Goal: Information Seeking & Learning: Learn about a topic

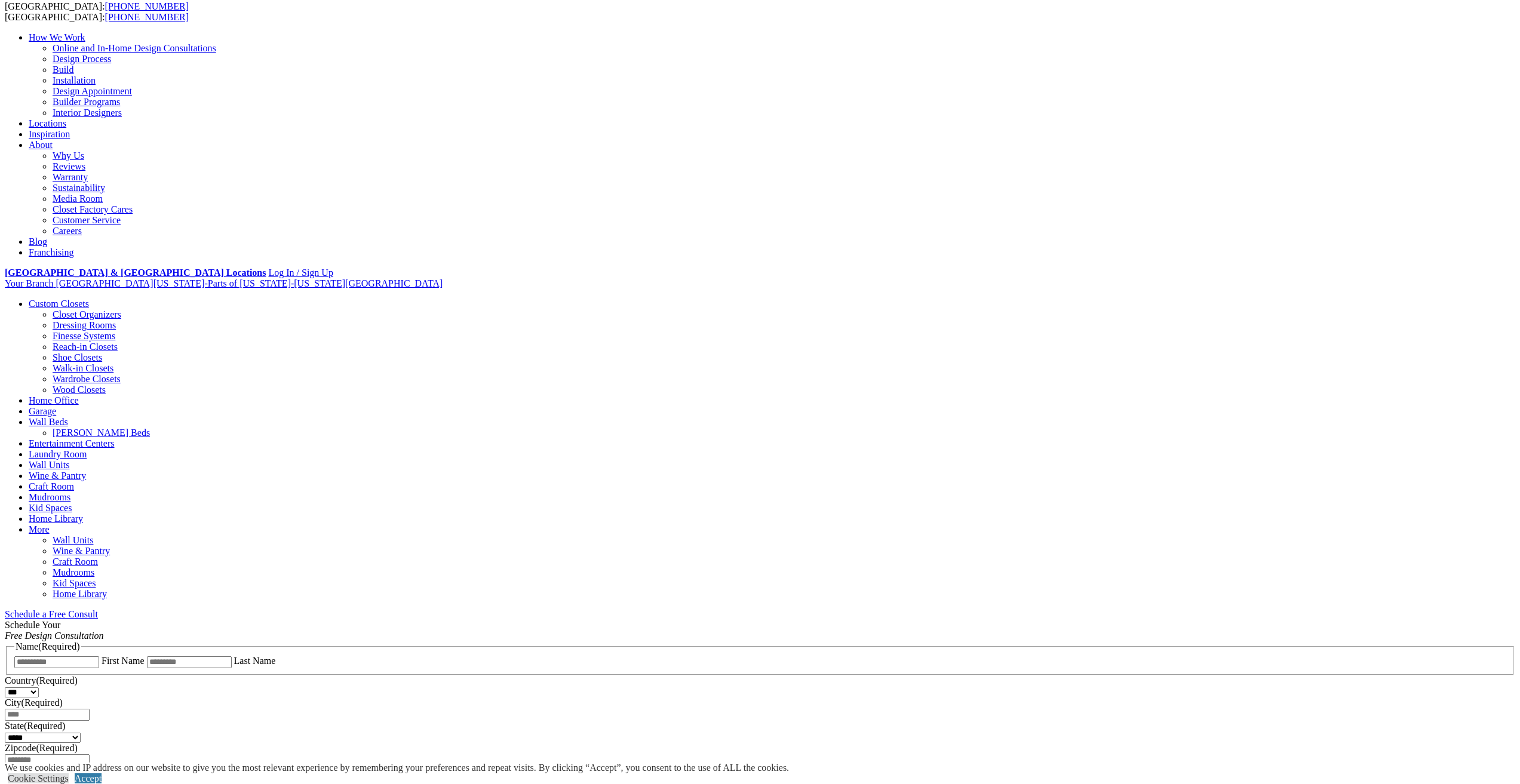
scroll to position [60, 0]
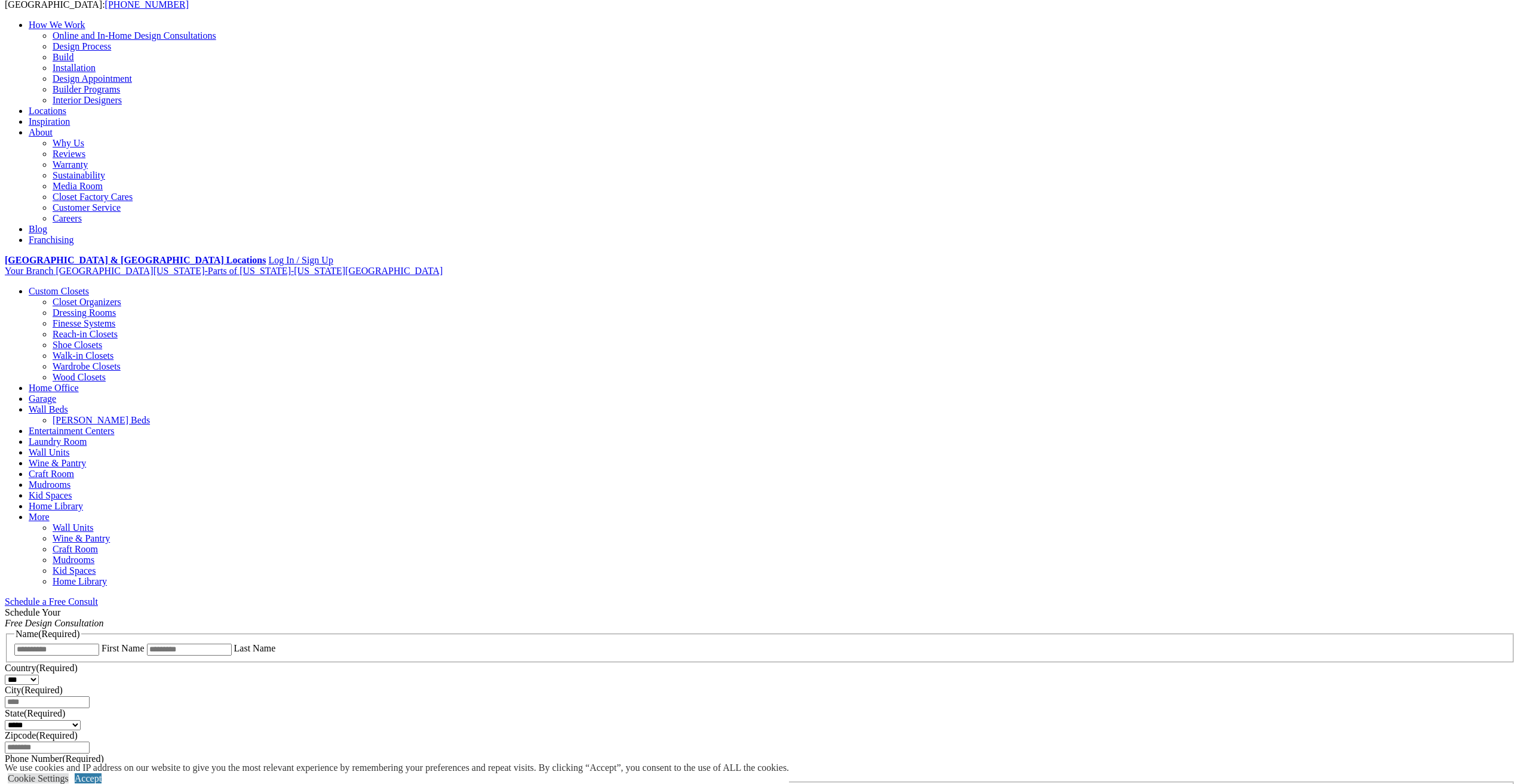
scroll to position [120, 0]
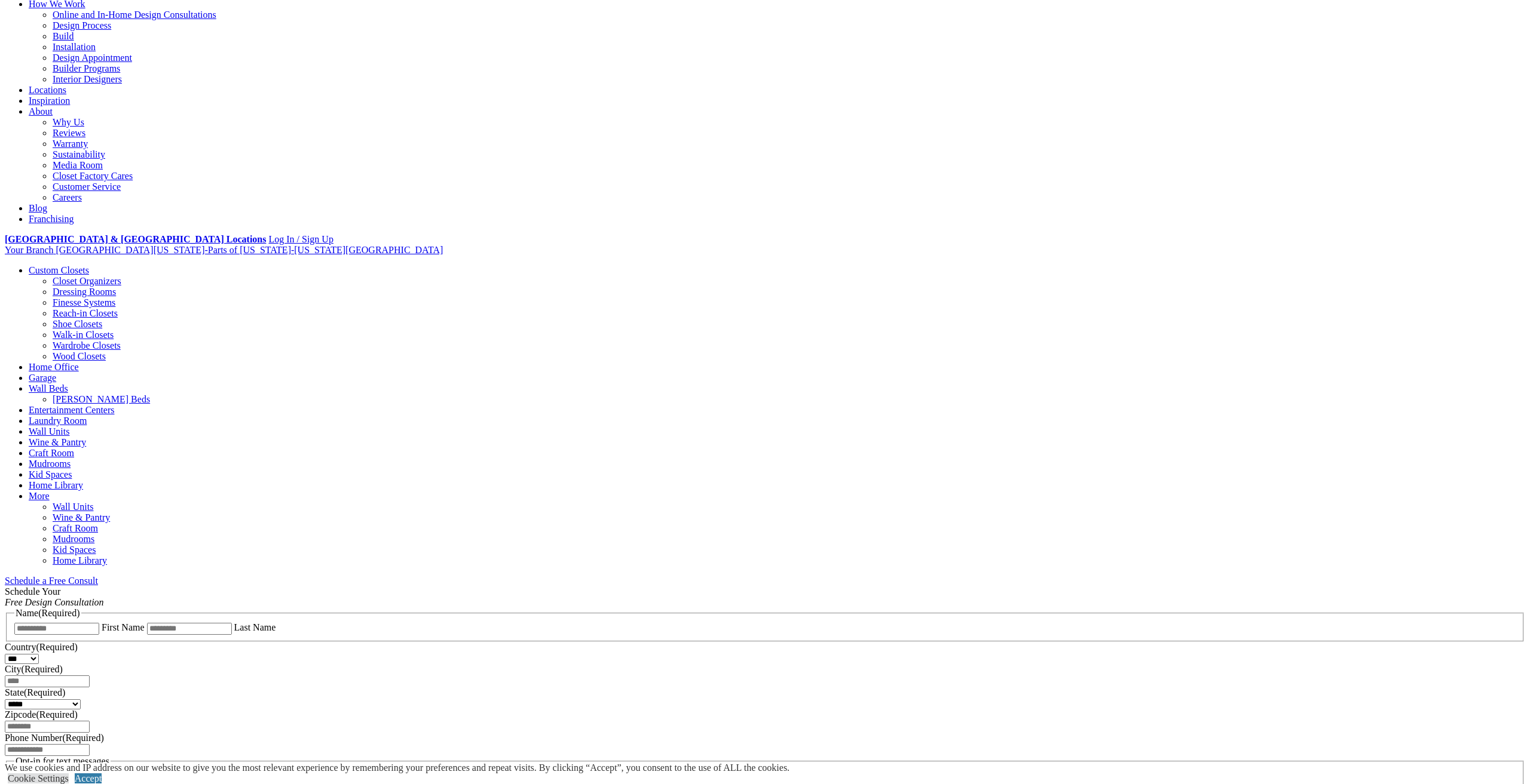
drag, startPoint x: 1290, startPoint y: 32, endPoint x: 1234, endPoint y: 102, distance: 89.6
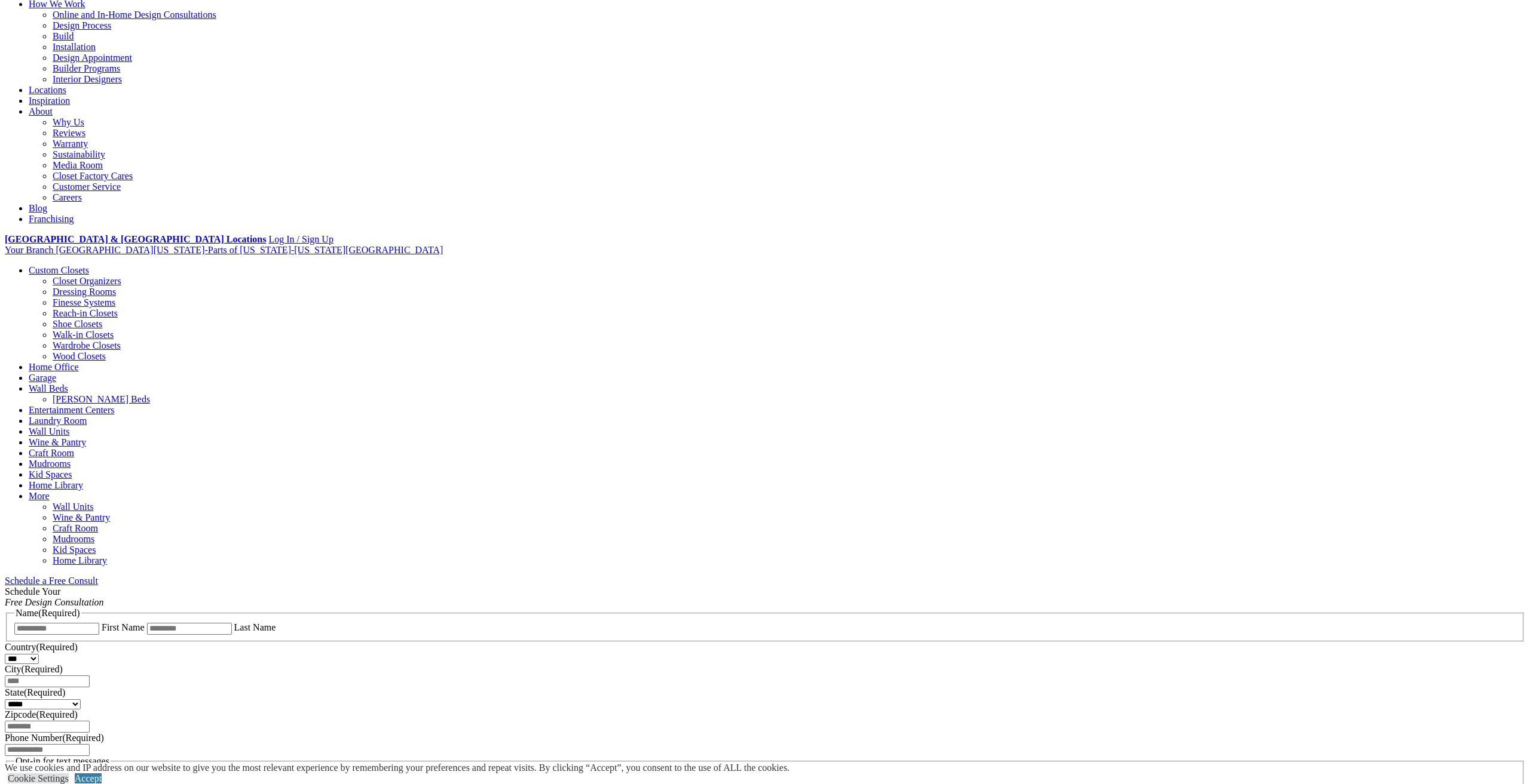
drag, startPoint x: 1002, startPoint y: 33, endPoint x: 984, endPoint y: 69, distance: 40.2
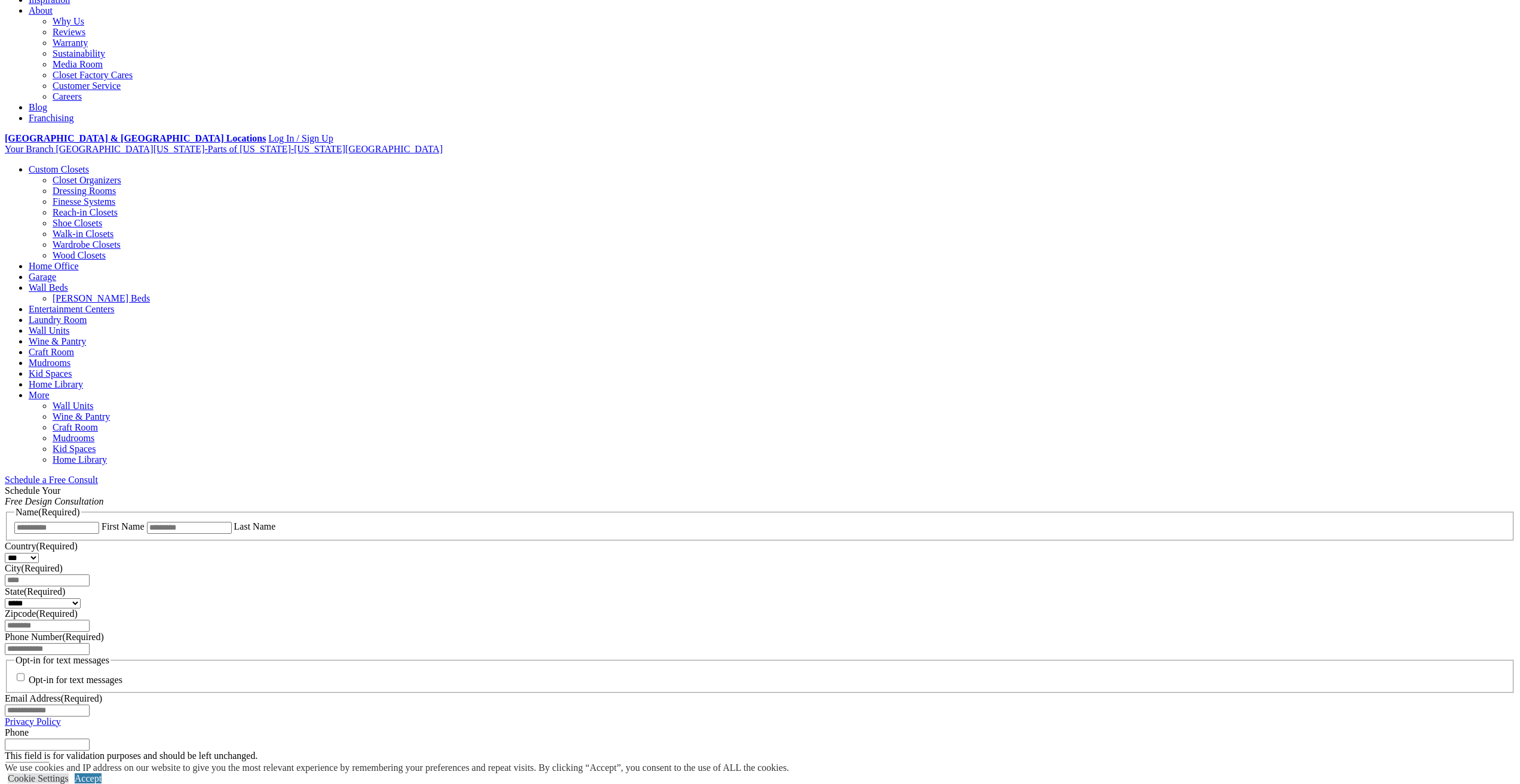
scroll to position [239, 0]
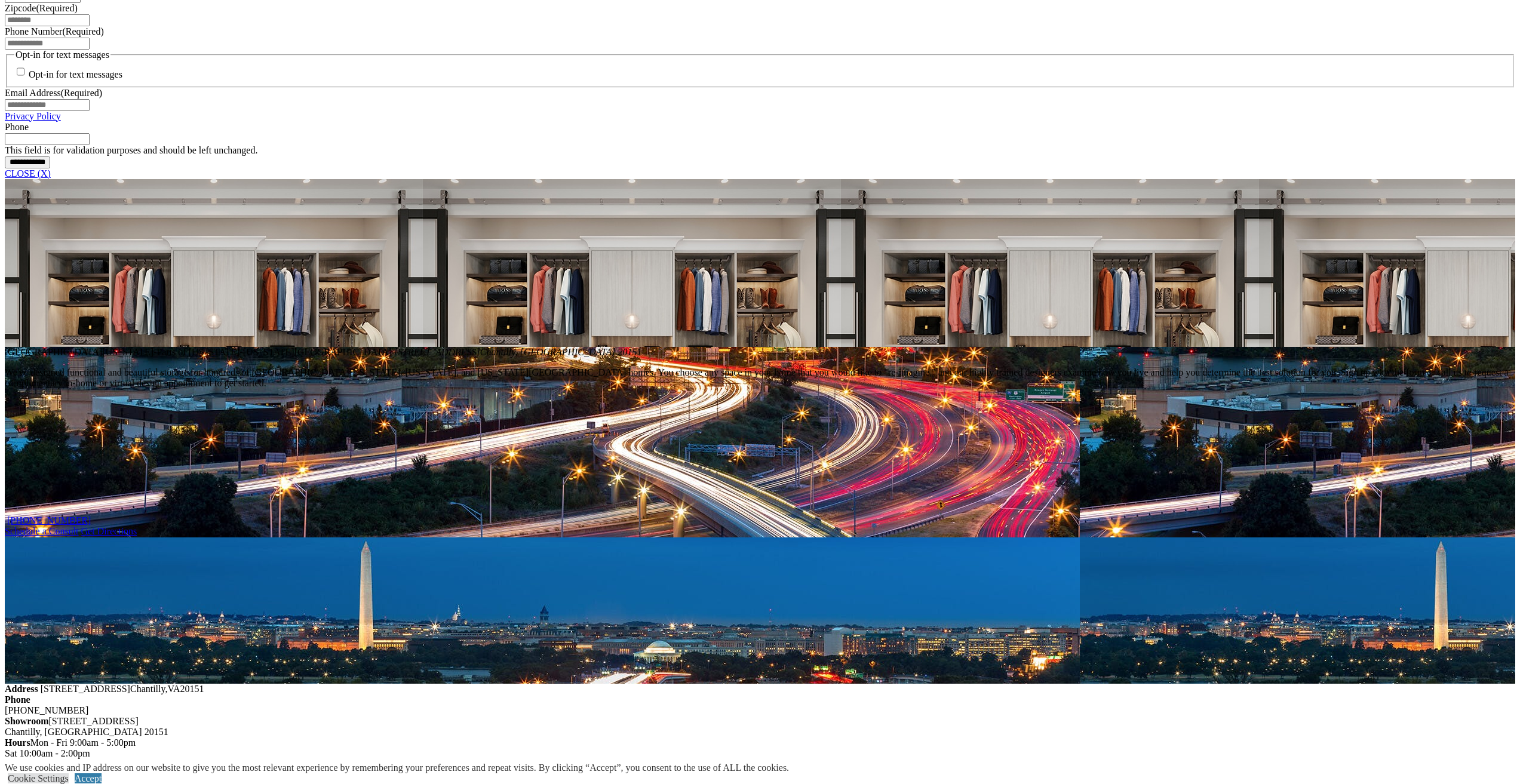
scroll to position [776, 0]
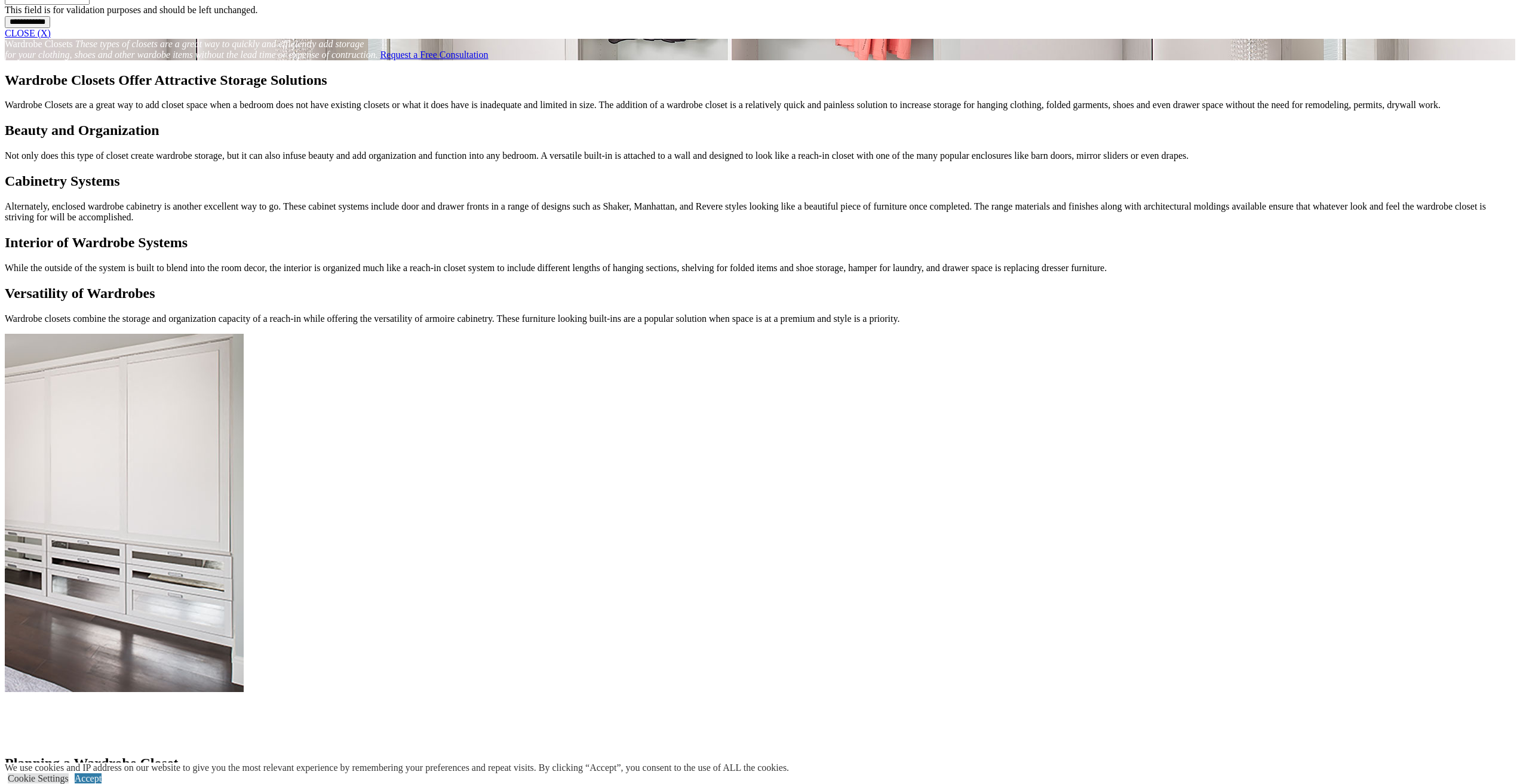
scroll to position [1075, 0]
click at [51, 37] on link "CLOSE (X)" at bounding box center [28, 32] width 46 height 10
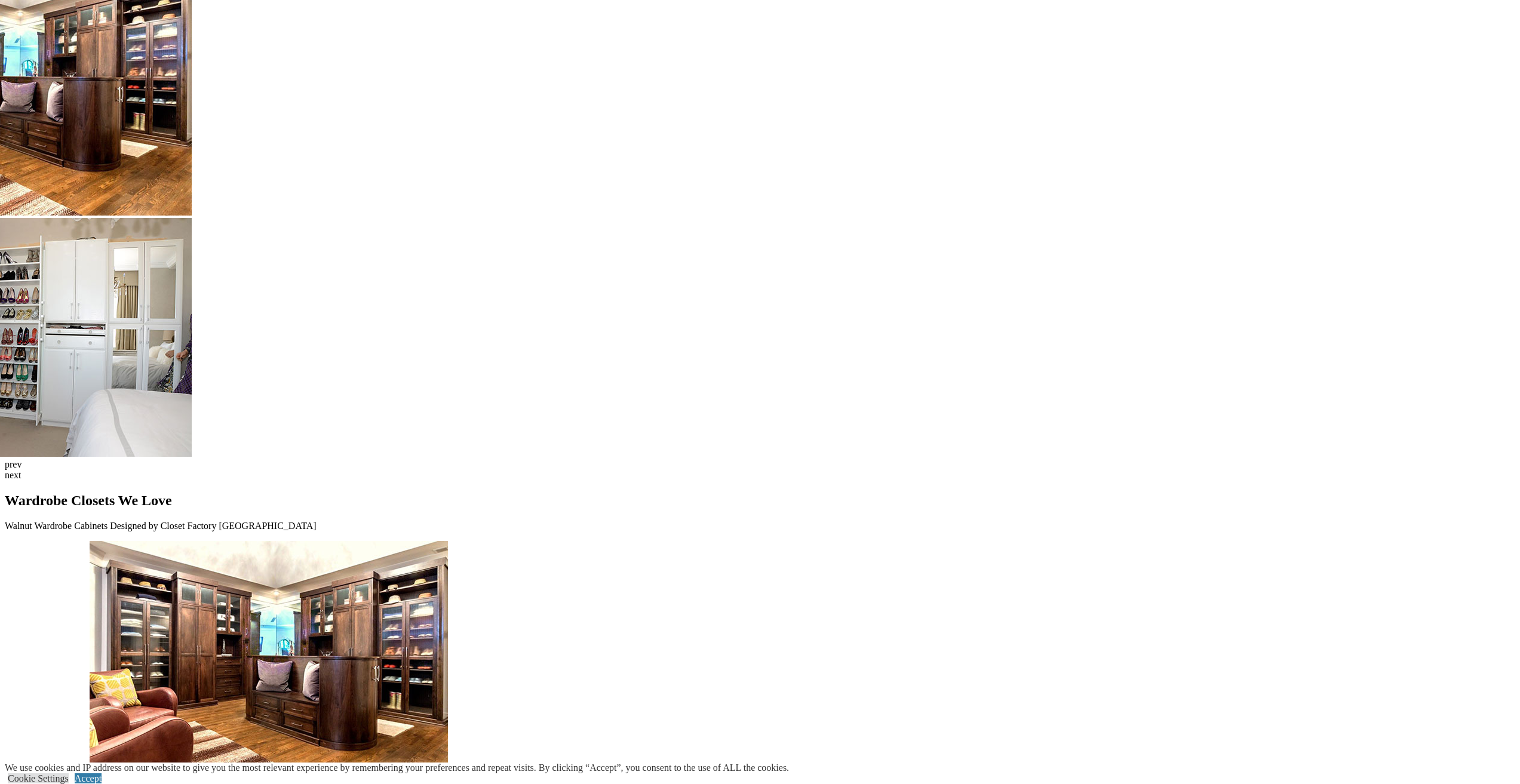
scroll to position [2840, 0]
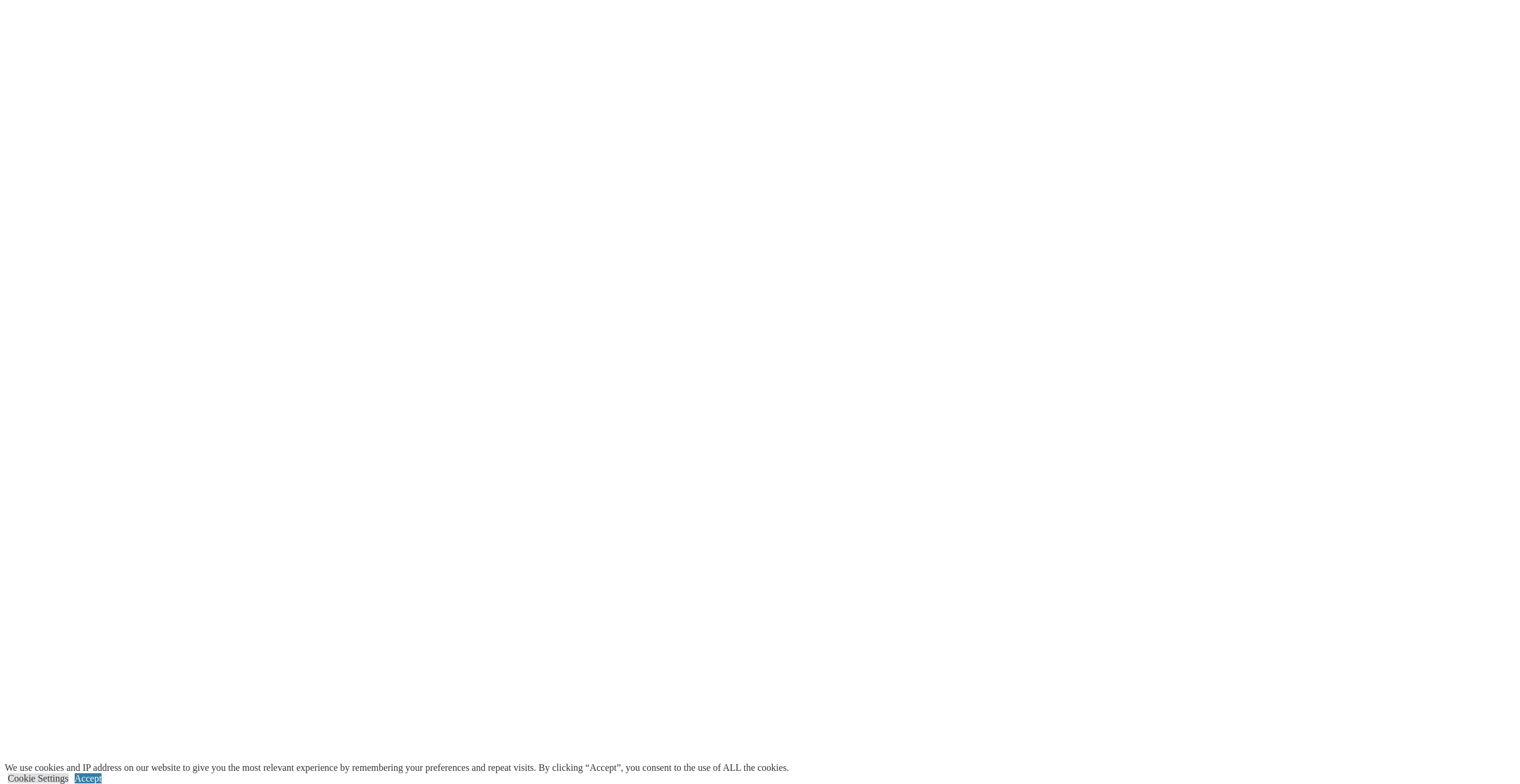
scroll to position [2748, 0]
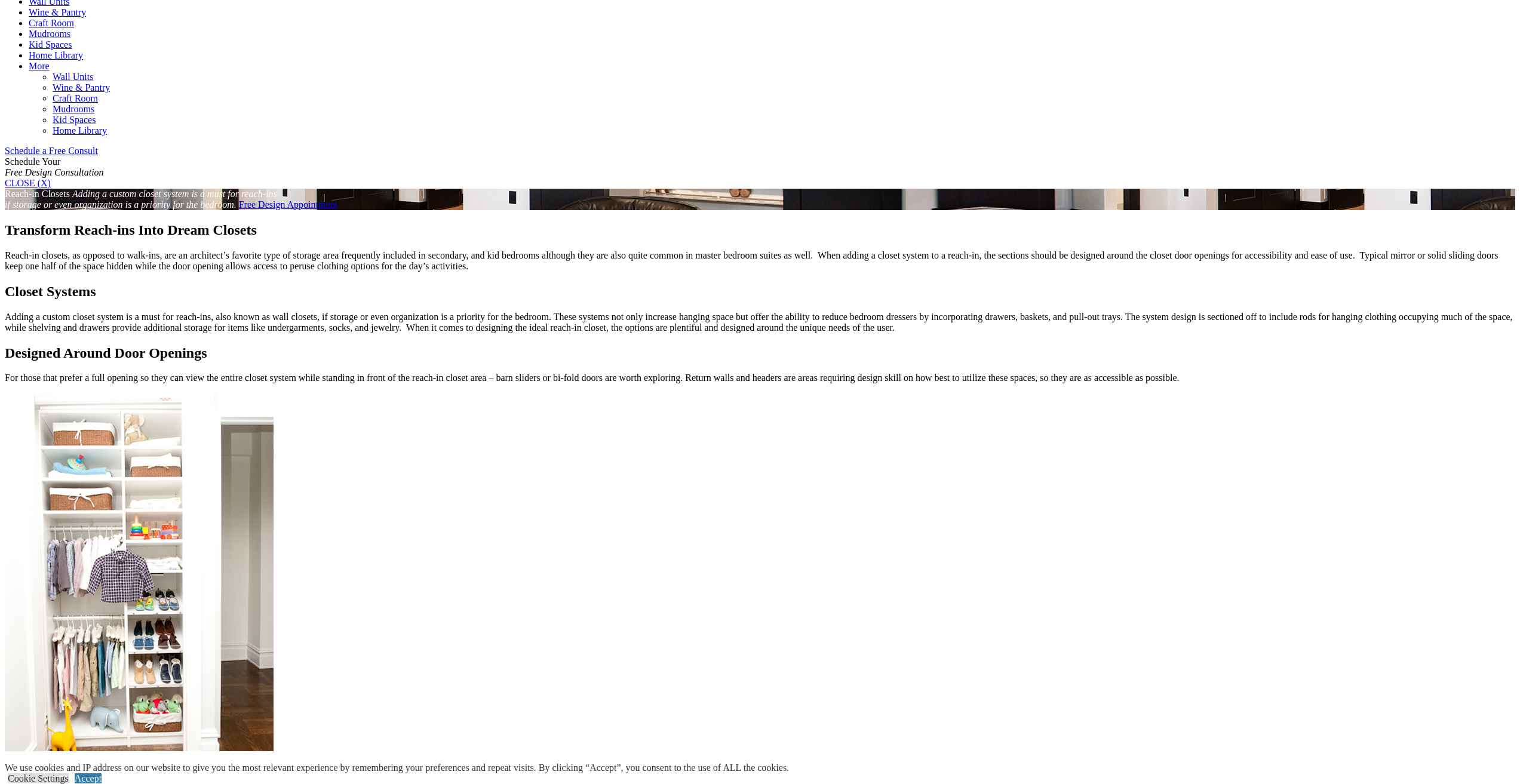
scroll to position [836, 0]
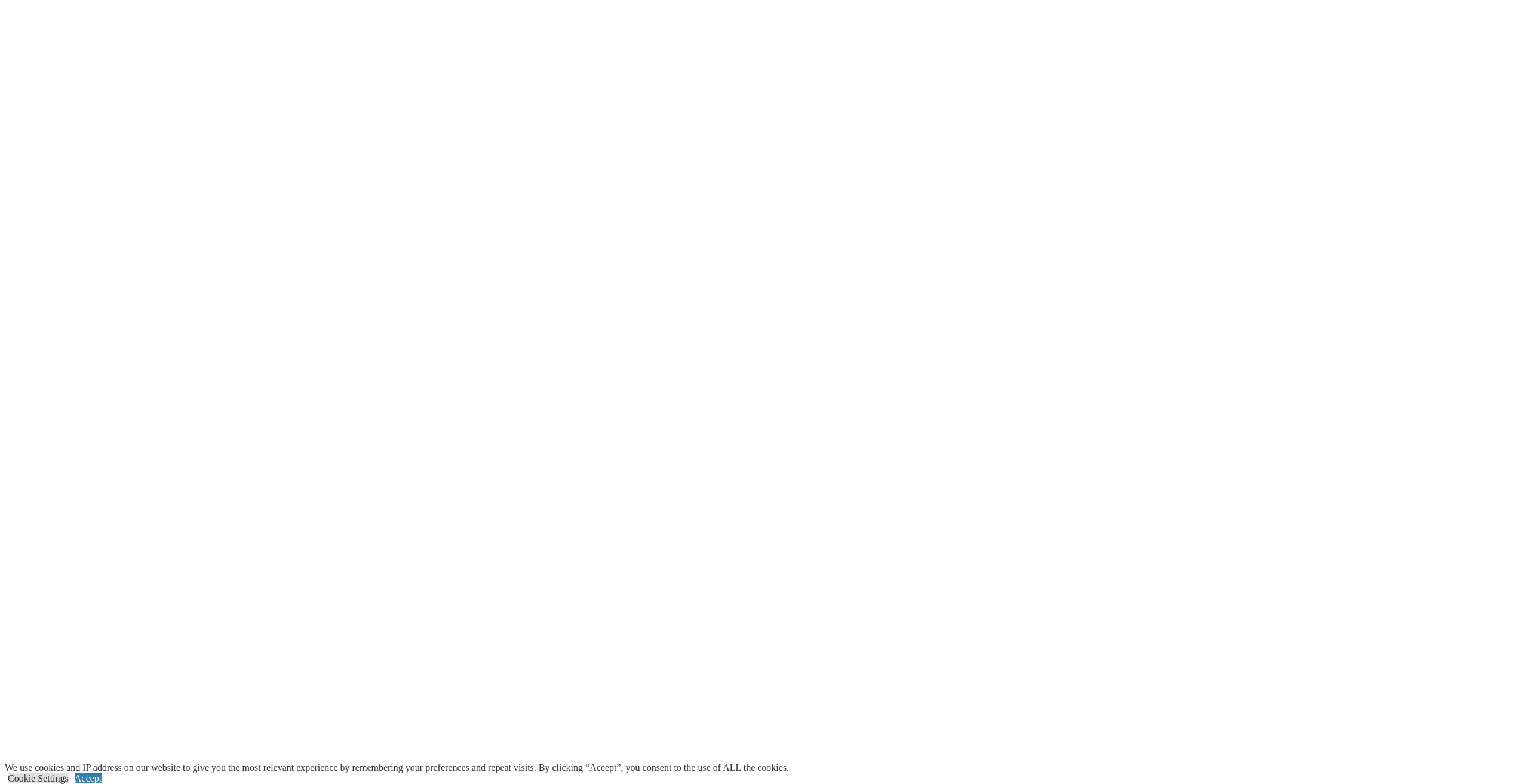
scroll to position [2090, 0]
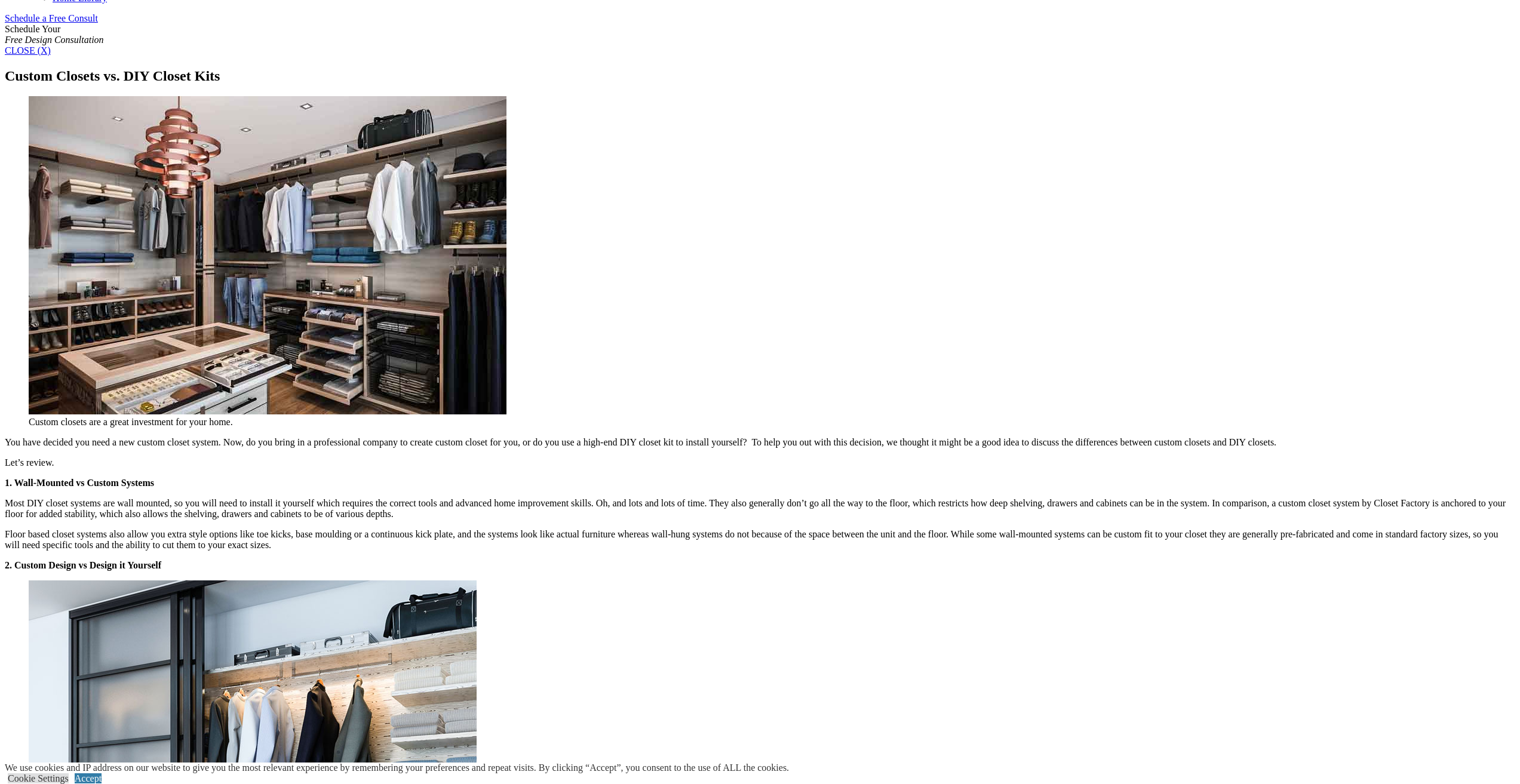
scroll to position [690, 0]
